Goal: Task Accomplishment & Management: Use online tool/utility

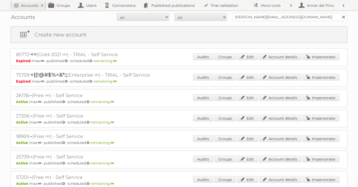
type input "ladd@apologia.com"
click at [339, 13] on input "Search" at bounding box center [343, 17] width 8 height 8
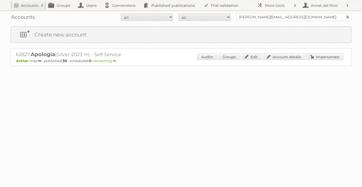
click at [283, 62] on p "Active max: ∞ - published: 30 - scheduled: 0 - remaining: ∞" at bounding box center [181, 60] width 330 height 5
click at [283, 58] on link "Account details" at bounding box center [284, 56] width 42 height 7
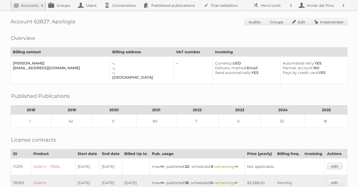
click at [37, 8] on h2 "Accounts" at bounding box center [29, 5] width 17 height 5
paste input"] "[PERSON_NAME][EMAIL_ADDRESS][DOMAIN_NAME]"
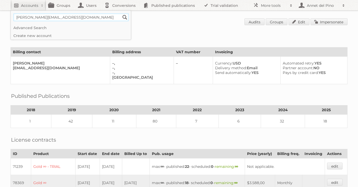
type input"] "[PERSON_NAME][EMAIL_ADDRESS][DOMAIN_NAME]"
click at [121, 13] on input "Search" at bounding box center [125, 17] width 8 height 8
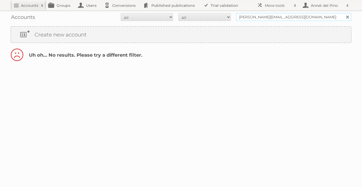
drag, startPoint x: 253, startPoint y: 17, endPoint x: 227, endPoint y: 15, distance: 26.0
click at [227, 16] on form "All Active Expired Pending All Paid Trials Self service s.kataria@oger.nl Search" at bounding box center [180, 17] width 341 height 8
type input "@oger.nl"
click at [343, 13] on input "Search" at bounding box center [347, 17] width 8 height 8
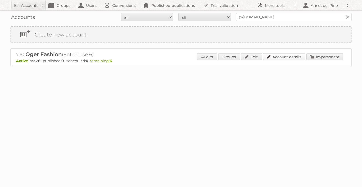
click at [293, 55] on link "Account details" at bounding box center [284, 56] width 42 height 7
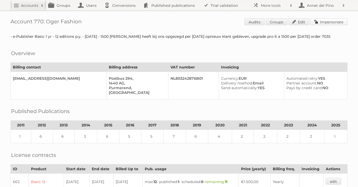
click at [318, 22] on link "Impersonate" at bounding box center [328, 21] width 37 height 7
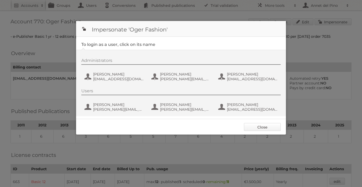
click at [266, 127] on link "Close" at bounding box center [262, 127] width 37 height 8
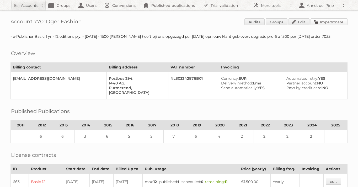
click at [335, 24] on link "Impersonate" at bounding box center [328, 21] width 37 height 7
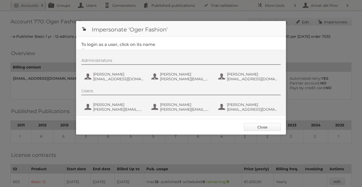
click at [267, 128] on link "Close" at bounding box center [262, 127] width 37 height 8
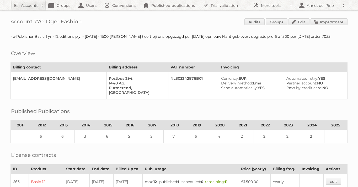
click at [36, 9] on link "Accounts" at bounding box center [28, 5] width 36 height 10
paste input"] "e.snijders@oger.nl"
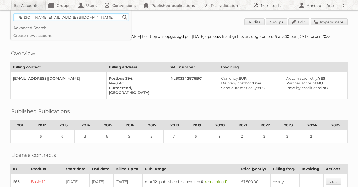
type input"] "e.snijders@oger.nl"
click at [121, 13] on input "Search" at bounding box center [125, 17] width 8 height 8
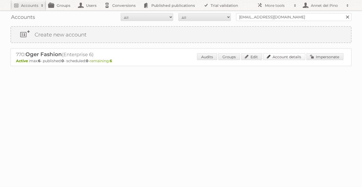
click at [284, 57] on link "Account details" at bounding box center [284, 56] width 42 height 7
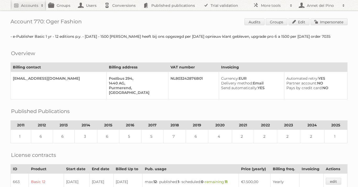
drag, startPoint x: 82, startPoint y: 23, endPoint x: 47, endPoint y: 21, distance: 34.3
click at [47, 21] on h1 "Account 770: Oger Fashion Audits Groups Edit Impersonate" at bounding box center [178, 22] width 337 height 8
copy h1 "Oger Fashion"
click at [36, 2] on link "Accounts" at bounding box center [28, 5] width 36 height 10
paste input"] "kgluszczynska@jeldwen.com"
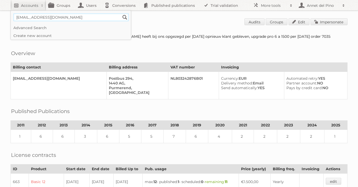
type input"] "kgluszczynska@jeldwen.com"
click at [121, 13] on input "Search" at bounding box center [125, 17] width 8 height 8
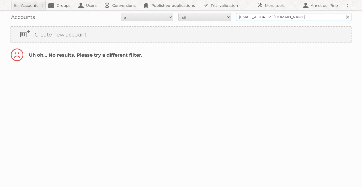
drag, startPoint x: 262, startPoint y: 17, endPoint x: 223, endPoint y: 17, distance: 38.5
click at [223, 18] on form "All Active Expired Pending All Paid Trials Self service [EMAIL_ADDRESS][DOMAIN_…" at bounding box center [180, 17] width 341 height 8
drag, startPoint x: 266, startPoint y: 17, endPoint x: 207, endPoint y: 16, distance: 59.2
click at [206, 17] on form "All Active Expired Pending All Paid Trials Self service [EMAIL_ADDRESS][DOMAIN_…" at bounding box center [180, 17] width 341 height 8
type input "@[DOMAIN_NAME]"
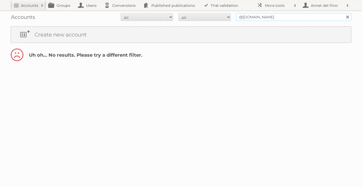
click at [343, 13] on input "Search" at bounding box center [347, 17] width 8 height 8
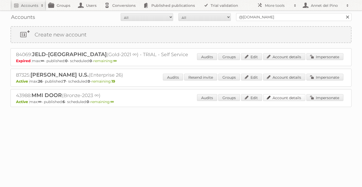
click at [294, 99] on link "Account details" at bounding box center [284, 97] width 42 height 7
click at [280, 80] on link "Account details" at bounding box center [284, 77] width 42 height 7
click at [285, 100] on link "Account details" at bounding box center [284, 97] width 42 height 7
click at [285, 78] on link "Account details" at bounding box center [284, 77] width 42 height 7
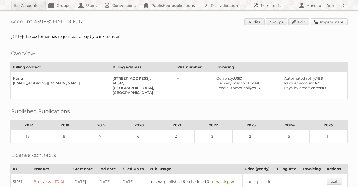
click at [328, 22] on link "Impersonate" at bounding box center [328, 21] width 37 height 7
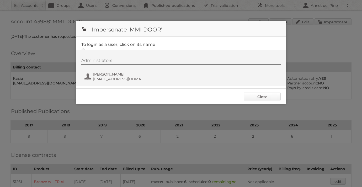
click at [266, 95] on link "Close" at bounding box center [262, 96] width 37 height 8
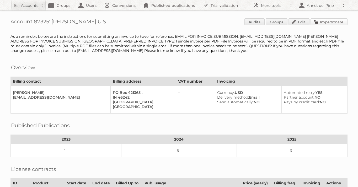
click at [344, 22] on link "Impersonate" at bounding box center [328, 21] width 37 height 7
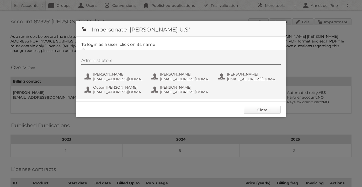
click at [259, 110] on link "Close" at bounding box center [262, 110] width 37 height 8
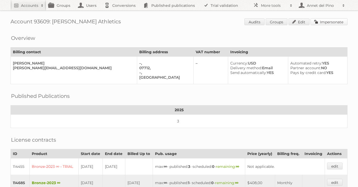
click at [323, 24] on link "Impersonate" at bounding box center [328, 21] width 37 height 7
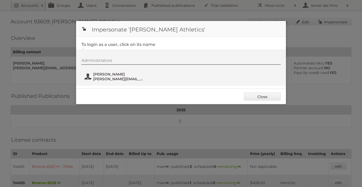
click at [139, 78] on span "gissell@snogaathletics.com" at bounding box center [118, 79] width 51 height 5
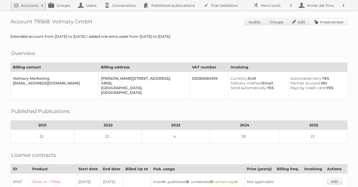
click at [333, 21] on link "Impersonate" at bounding box center [328, 21] width 37 height 7
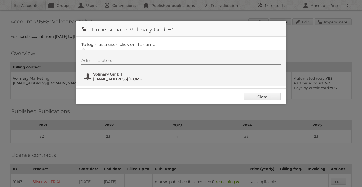
click at [115, 80] on span "socialmedia@volmary.com" at bounding box center [118, 79] width 51 height 5
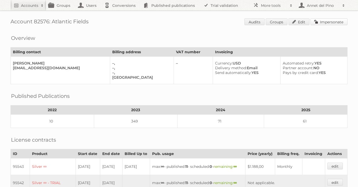
click at [334, 24] on link "Impersonate" at bounding box center [328, 21] width 37 height 7
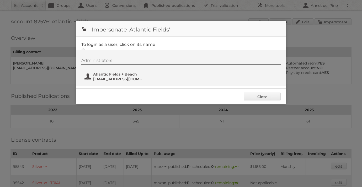
click at [129, 76] on span "Atlantic Fields + Beach" at bounding box center [118, 74] width 51 height 5
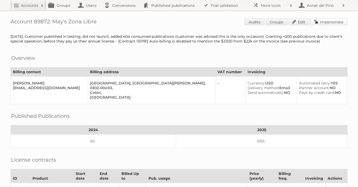
click at [339, 23] on link "Impersonate" at bounding box center [328, 21] width 37 height 7
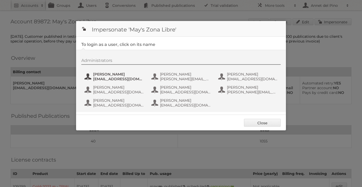
click at [132, 76] on span "Alberto Hernandez" at bounding box center [118, 74] width 51 height 5
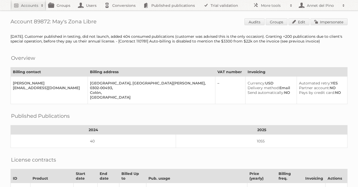
click at [324, 20] on link "Impersonate" at bounding box center [328, 21] width 37 height 7
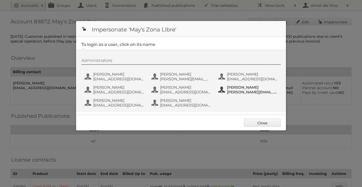
click at [241, 91] on span "jofranco@mayszl.com" at bounding box center [252, 92] width 51 height 5
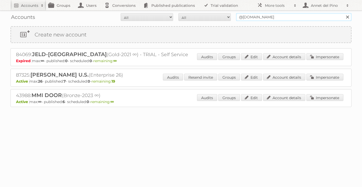
click at [266, 16] on input "@[DOMAIN_NAME]" at bounding box center [293, 17] width 115 height 8
type input "midocean"
click at [343, 13] on input "Search" at bounding box center [347, 17] width 8 height 8
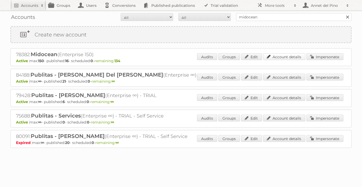
click at [282, 55] on link "Account details" at bounding box center [284, 56] width 42 height 7
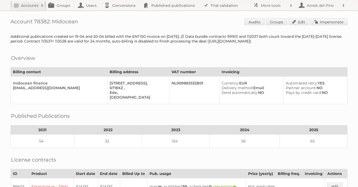
click at [326, 24] on link "Impersonate" at bounding box center [328, 21] width 37 height 7
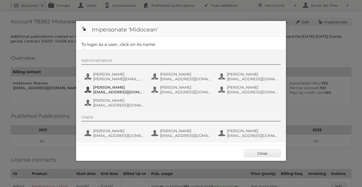
click at [115, 88] on span "[PERSON_NAME]" at bounding box center [118, 87] width 51 height 5
